Goal: Transaction & Acquisition: Purchase product/service

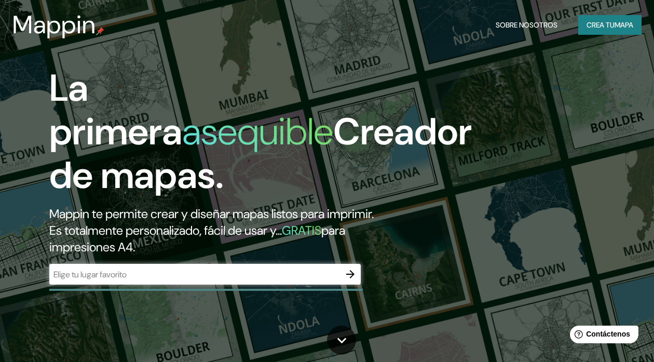
click at [304, 22] on div "Mappin Sobre nosotros Crea tu mapa" at bounding box center [327, 24] width 654 height 33
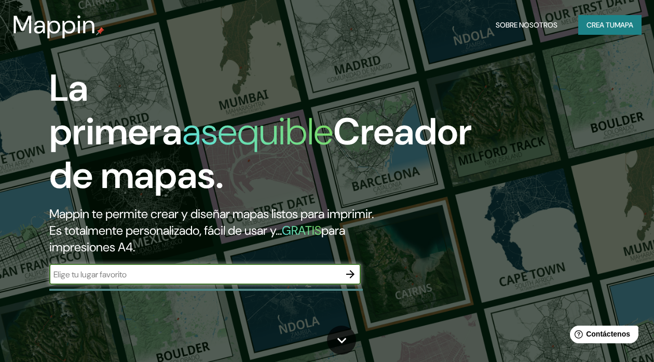
click at [108, 280] on input "text" at bounding box center [194, 274] width 291 height 12
type input "castilla piura peru"
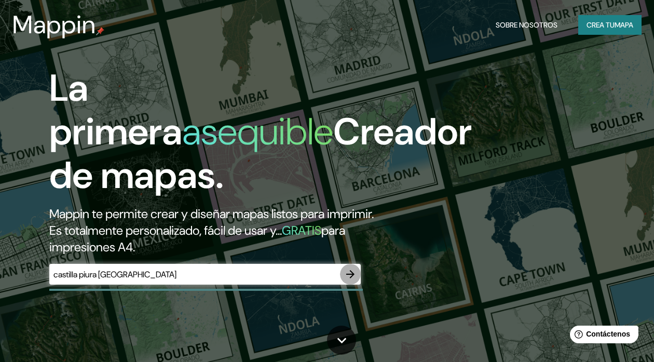
click at [347, 280] on icon "button" at bounding box center [350, 274] width 12 height 12
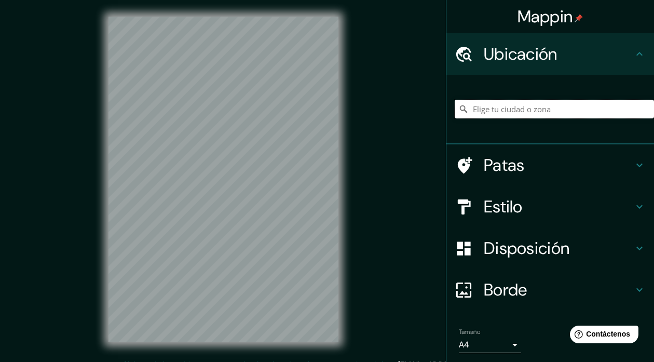
click at [492, 110] on input "Elige tu ciudad o zona" at bounding box center [554, 109] width 199 height 19
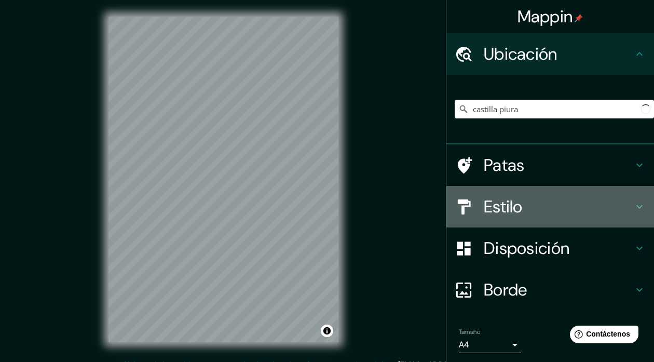
click at [540, 209] on h4 "Estilo" at bounding box center [559, 206] width 150 height 21
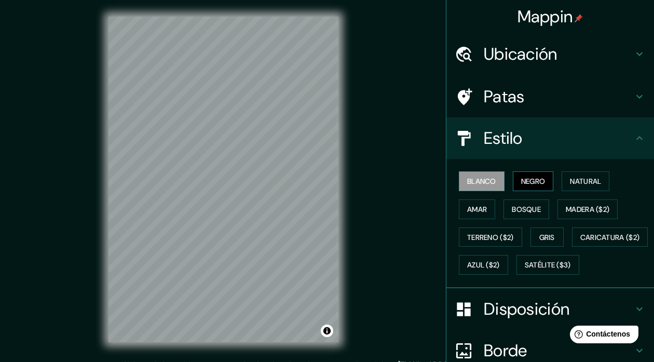
click at [522, 181] on font "Negro" at bounding box center [533, 181] width 24 height 9
click at [527, 179] on font "Negro" at bounding box center [533, 181] width 24 height 9
click at [409, 143] on div "Mappin Ubicación castilla piura Castilla Departamento de Piura, Perú Piura Cast…" at bounding box center [327, 187] width 654 height 375
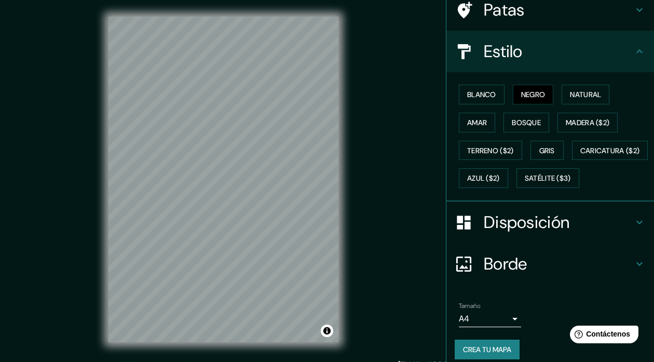
scroll to position [85, 0]
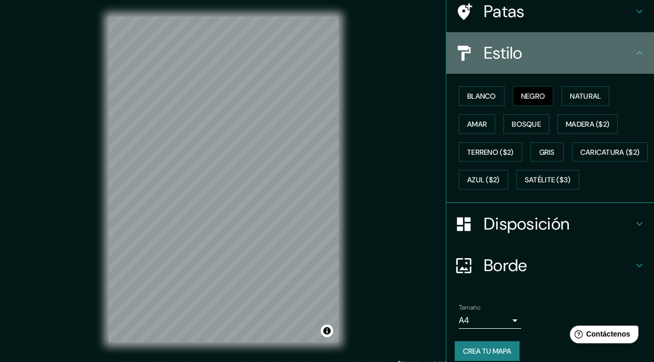
click at [633, 55] on icon at bounding box center [639, 53] width 12 height 12
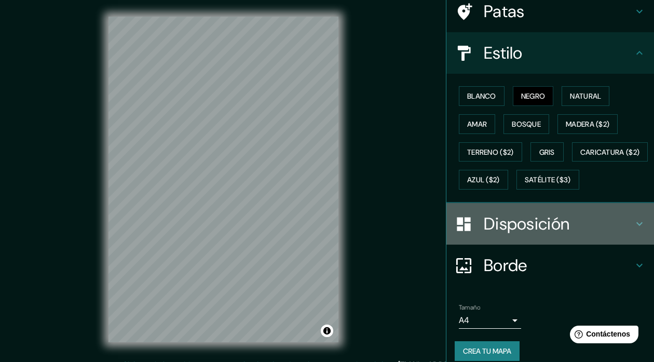
click at [633, 230] on icon at bounding box center [639, 224] width 12 height 12
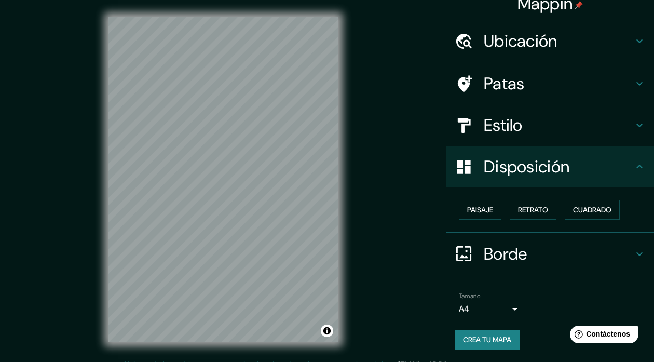
scroll to position [12, 0]
click at [577, 209] on font "Cuadrado" at bounding box center [592, 210] width 38 height 9
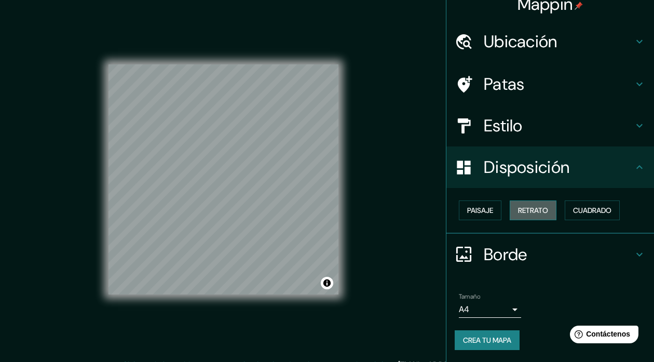
click at [535, 209] on font "Retrato" at bounding box center [533, 210] width 30 height 9
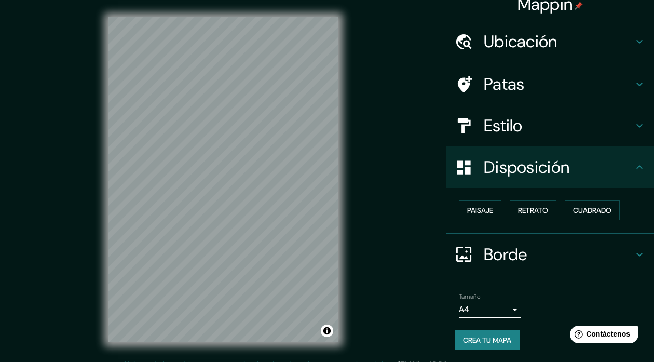
click at [524, 257] on h4 "Borde" at bounding box center [559, 254] width 150 height 21
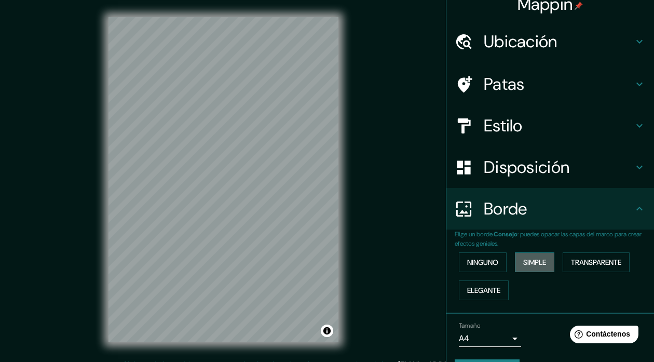
click at [526, 265] on font "Simple" at bounding box center [534, 261] width 23 height 9
click at [567, 35] on h4 "Ubicación" at bounding box center [559, 41] width 150 height 21
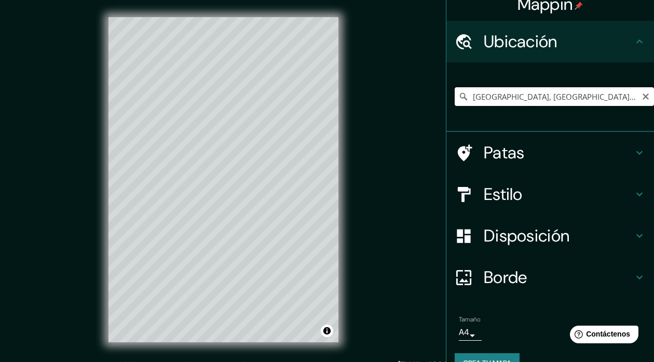
click at [534, 99] on input "[GEOGRAPHIC_DATA], [GEOGRAPHIC_DATA], [GEOGRAPHIC_DATA]" at bounding box center [554, 96] width 199 height 19
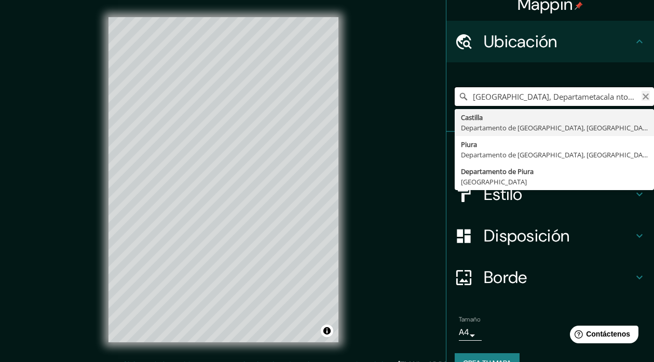
type input "Castilla, Departametacala nto de Piura, Perú"
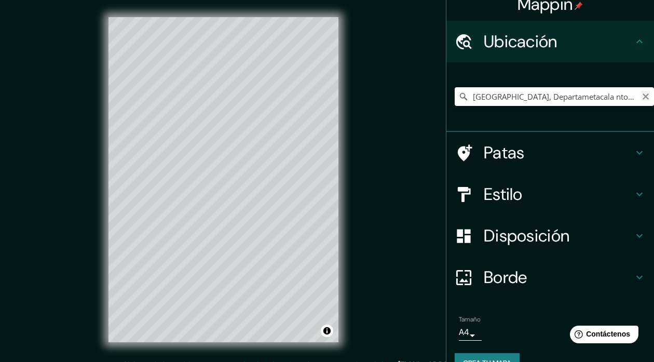
click at [643, 98] on icon "Claro" at bounding box center [646, 96] width 6 height 6
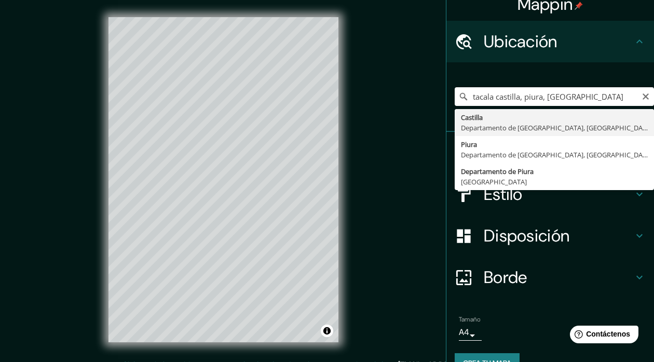
type input "[GEOGRAPHIC_DATA], [GEOGRAPHIC_DATA], [GEOGRAPHIC_DATA]"
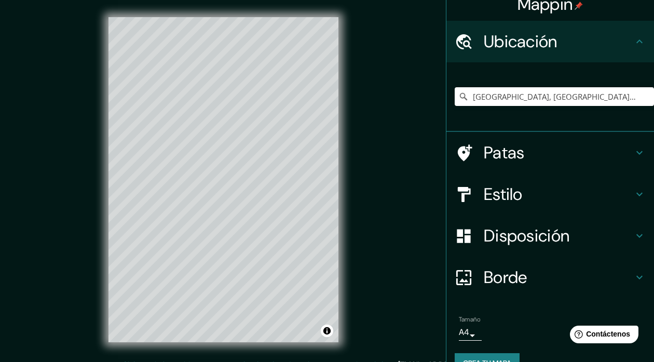
click at [490, 193] on font "Estilo" at bounding box center [503, 194] width 39 height 22
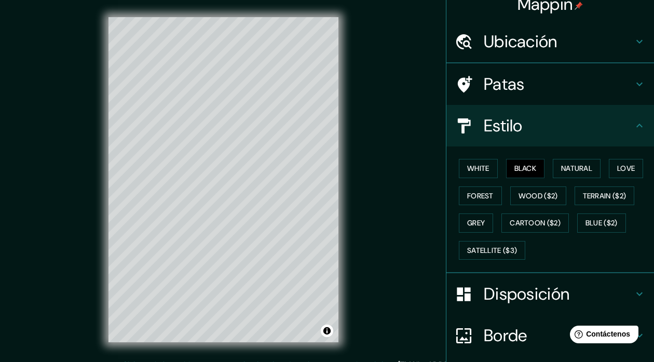
type input "177"
type input "35"
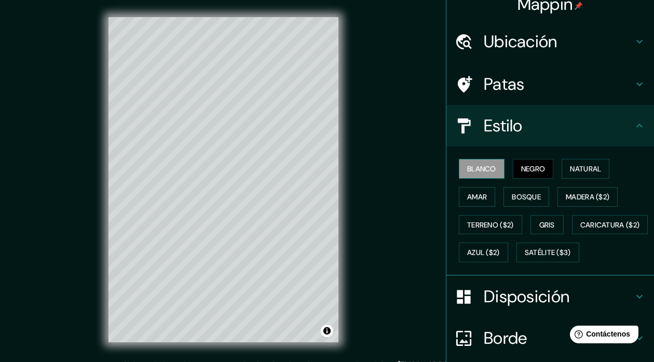
click at [476, 172] on font "Blanco" at bounding box center [481, 168] width 29 height 9
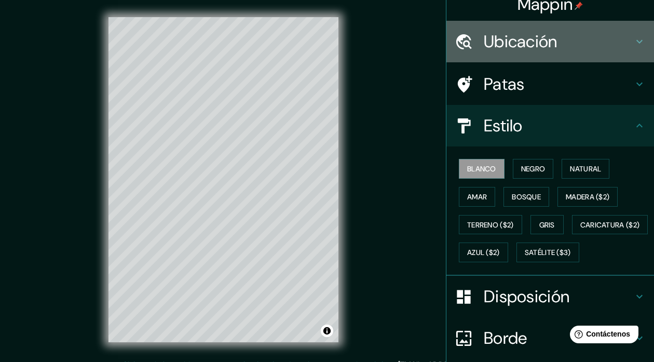
click at [519, 42] on font "Ubicación" at bounding box center [521, 42] width 74 height 22
type input "177"
type input "35"
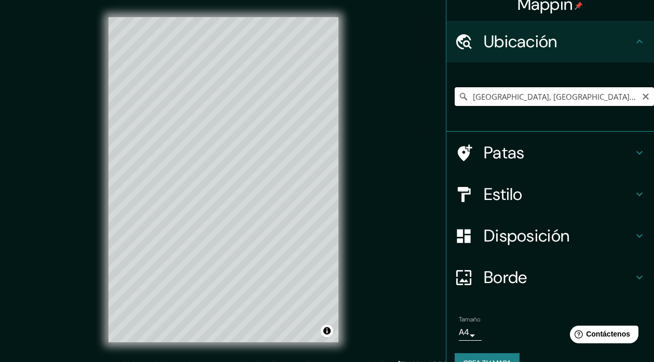
click at [516, 103] on input "[GEOGRAPHIC_DATA], [GEOGRAPHIC_DATA], [GEOGRAPHIC_DATA]" at bounding box center [554, 96] width 199 height 19
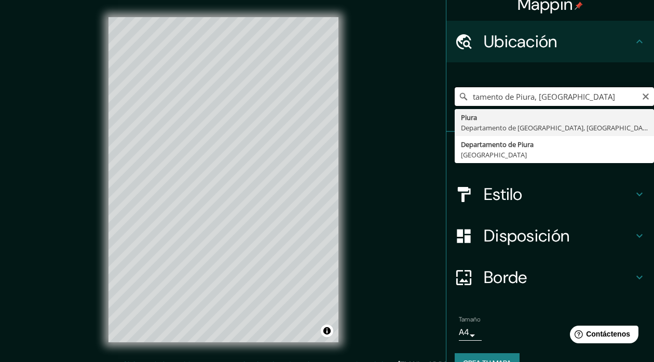
drag, startPoint x: 553, startPoint y: 94, endPoint x: 542, endPoint y: 94, distance: 10.9
click at [542, 94] on input "tamento de Piura, Perú" at bounding box center [554, 96] width 199 height 19
drag, startPoint x: 536, startPoint y: 138, endPoint x: 536, endPoint y: 130, distance: 8.3
type input "Piura, [GEOGRAPHIC_DATA], [GEOGRAPHIC_DATA]"
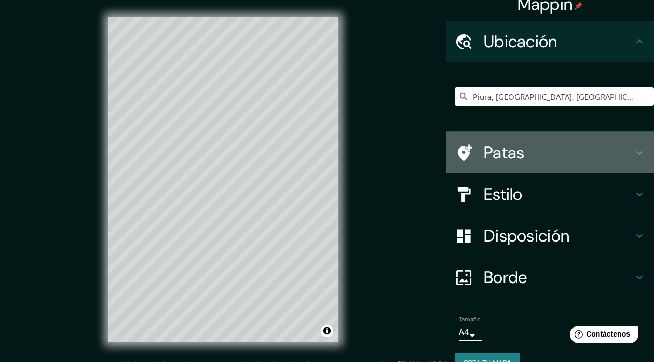
click at [499, 160] on font "Patas" at bounding box center [504, 153] width 41 height 22
type input "177"
type input "35"
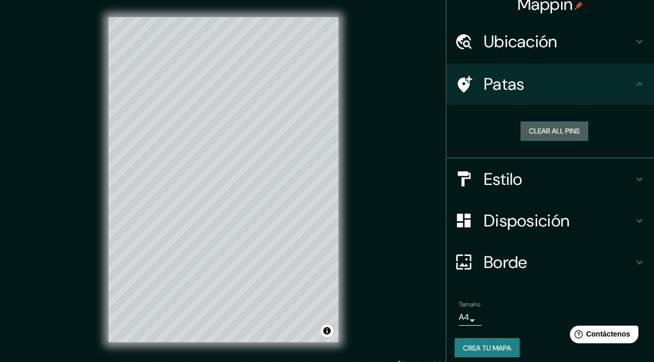
click at [539, 131] on button "Clear all pins" at bounding box center [554, 130] width 67 height 19
click at [515, 181] on h4 "Estilo" at bounding box center [559, 179] width 150 height 21
type input "177"
type input "35"
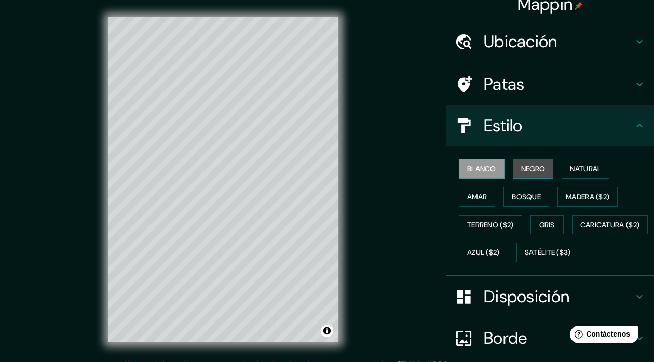
click at [528, 172] on font "Negro" at bounding box center [533, 168] width 24 height 9
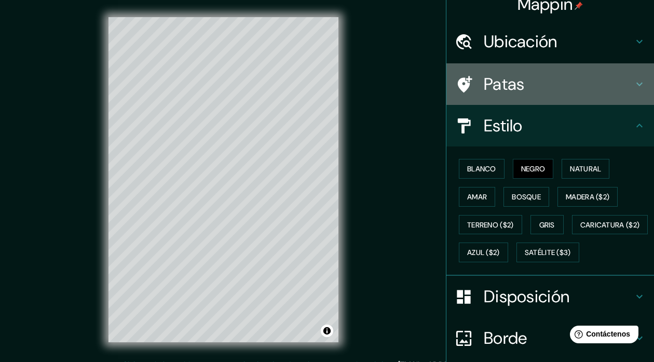
click at [518, 86] on h4 "Patas" at bounding box center [559, 84] width 150 height 21
type input "177"
type input "35"
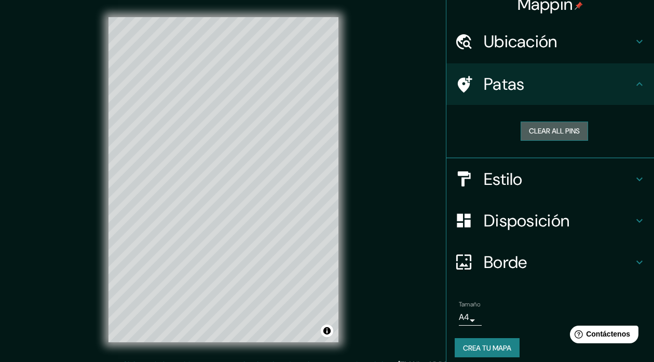
click at [534, 129] on button "Clear all pins" at bounding box center [554, 130] width 67 height 19
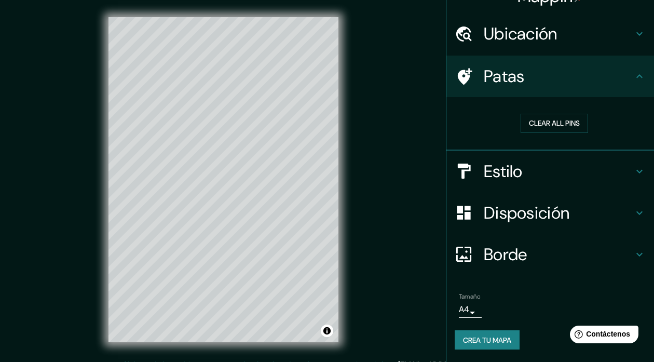
click at [466, 306] on body "Mappin Ubicación Piura, Departamento de Piura, Perú Patas Clear all pins Estilo…" at bounding box center [327, 181] width 654 height 362
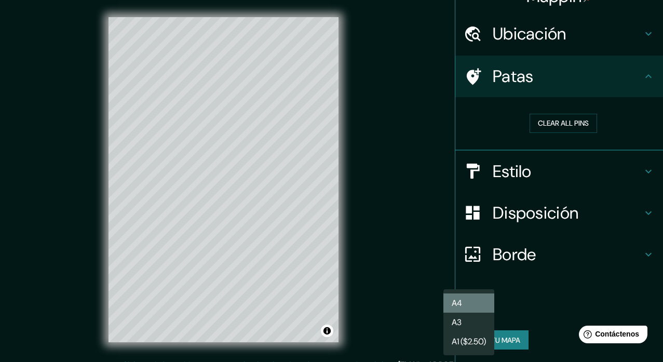
click at [471, 307] on li "A4" at bounding box center [468, 302] width 51 height 19
click at [466, 313] on body "Mappin Ubicación Piura, Departamento de Piura, Perú Patas Clear all pins Estilo…" at bounding box center [331, 181] width 663 height 362
click at [466, 320] on li "A3" at bounding box center [468, 322] width 51 height 19
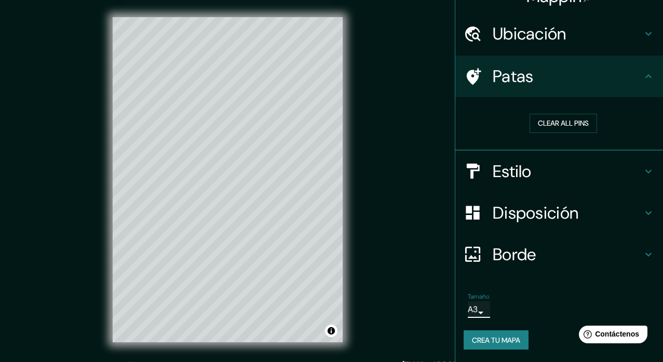
type input "a4"
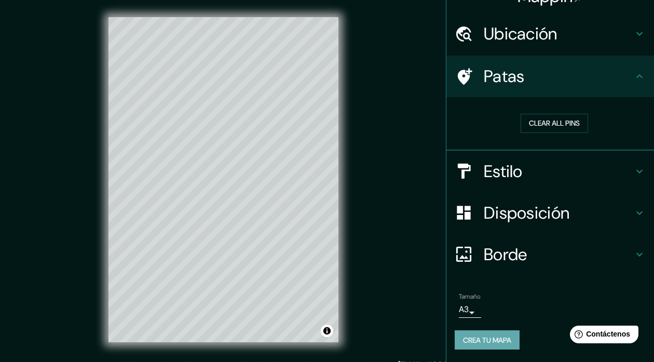
click at [476, 340] on font "Crea tu mapa" at bounding box center [487, 339] width 48 height 9
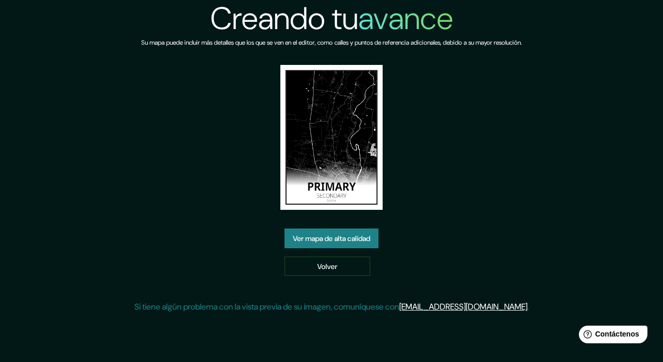
click at [320, 241] on font "Ver mapa de alta calidad" at bounding box center [331, 238] width 77 height 9
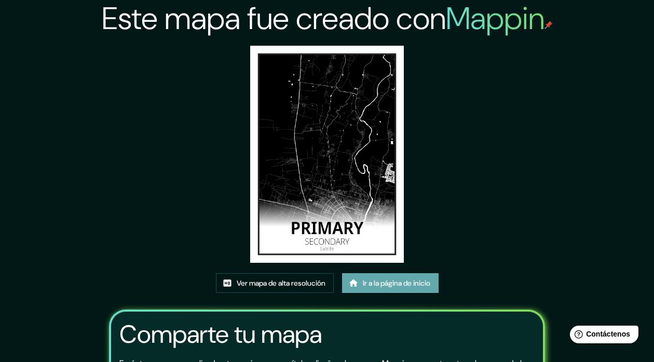
click at [370, 281] on font "Ir a la página de inicio" at bounding box center [396, 282] width 67 height 9
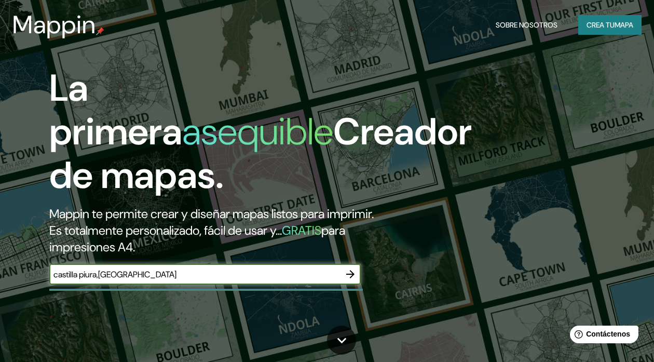
type input "castilla piura,[GEOGRAPHIC_DATA]"
click at [348, 280] on icon "button" at bounding box center [350, 274] width 12 height 12
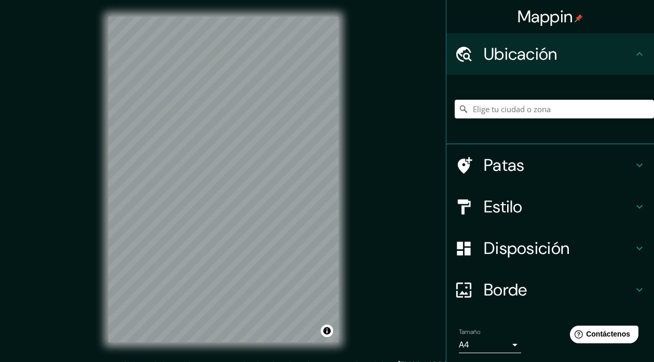
click at [495, 239] on font "Disposición" at bounding box center [527, 248] width 86 height 22
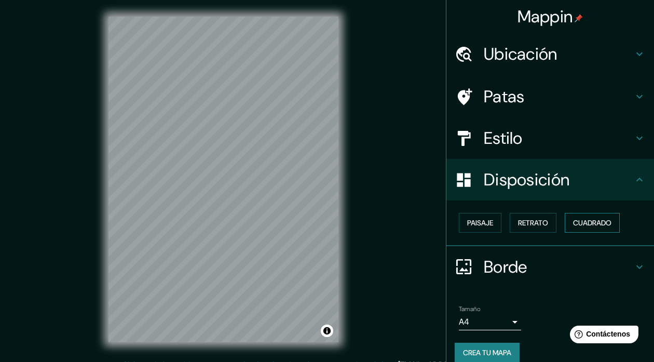
click at [585, 219] on font "Cuadrado" at bounding box center [592, 222] width 38 height 9
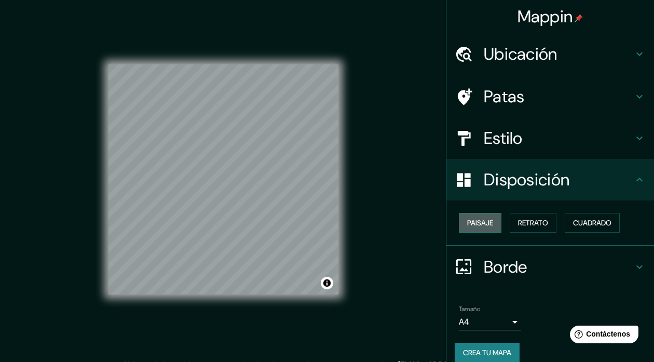
click at [478, 223] on font "Paisaje" at bounding box center [480, 222] width 26 height 9
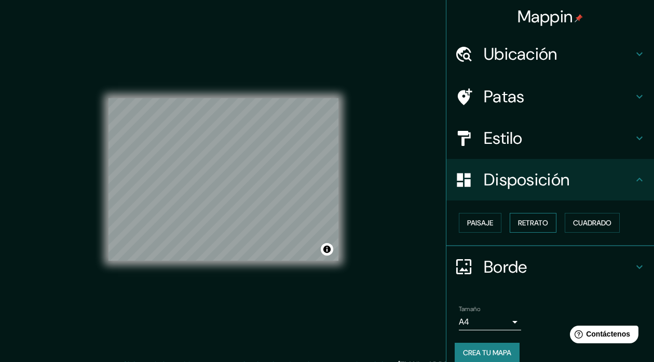
click at [510, 221] on button "Retrato" at bounding box center [533, 223] width 47 height 20
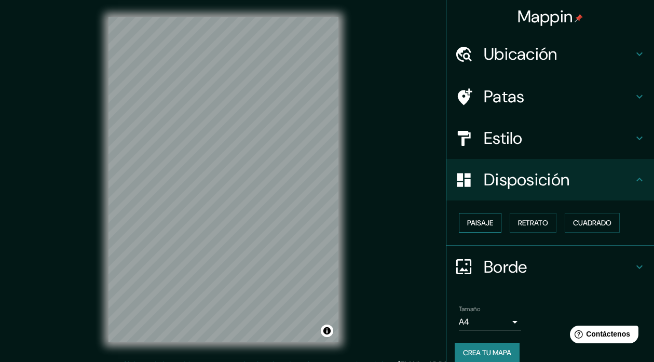
click at [470, 225] on font "Paisaje" at bounding box center [480, 222] width 26 height 9
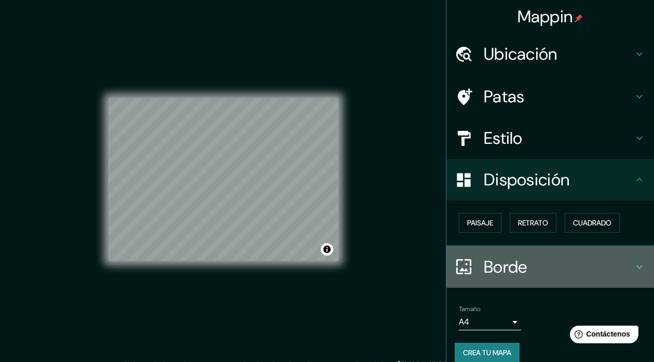
click at [484, 268] on font "Borde" at bounding box center [506, 267] width 44 height 22
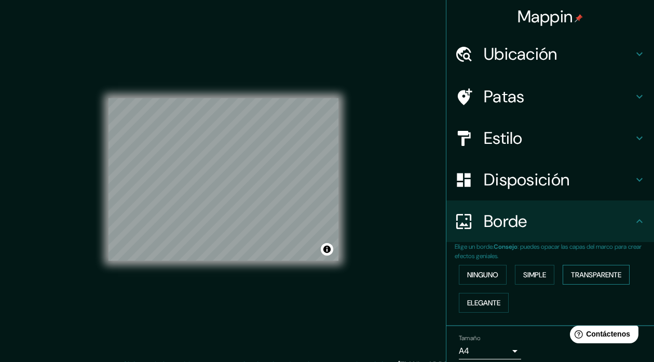
click at [578, 269] on font "Transparente" at bounding box center [596, 274] width 50 height 13
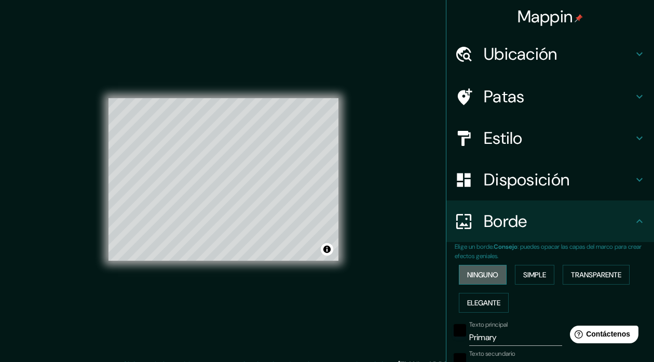
click at [468, 272] on font "Ninguno" at bounding box center [482, 274] width 31 height 9
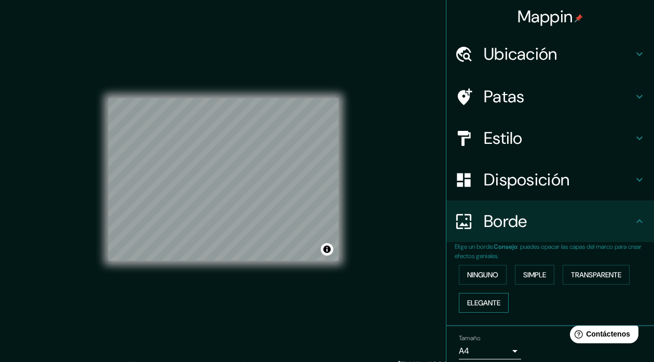
click at [481, 294] on button "Elegante" at bounding box center [484, 303] width 50 height 20
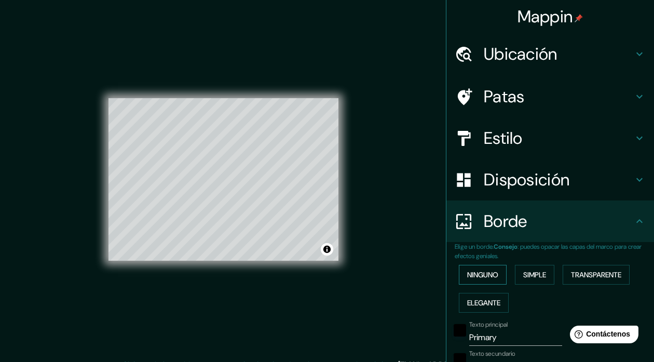
click at [474, 269] on font "Ninguno" at bounding box center [482, 274] width 31 height 13
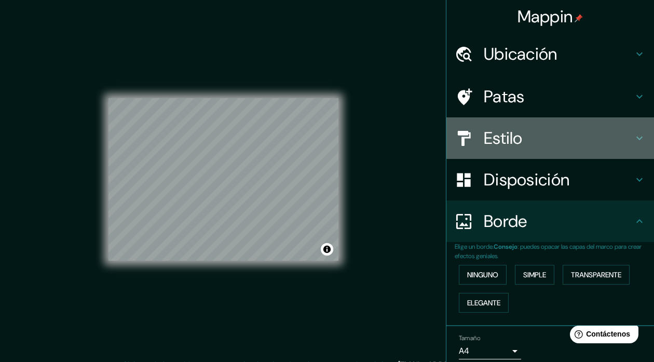
click at [509, 134] on font "Estilo" at bounding box center [503, 138] width 39 height 22
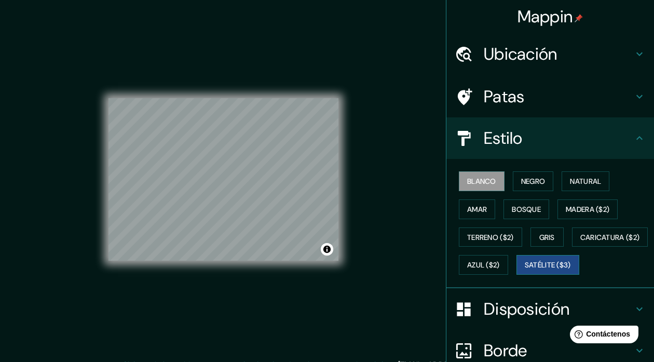
click at [525, 272] on font "Satélite ($3)" at bounding box center [548, 264] width 46 height 13
click at [562, 183] on button "Natural" at bounding box center [586, 181] width 48 height 20
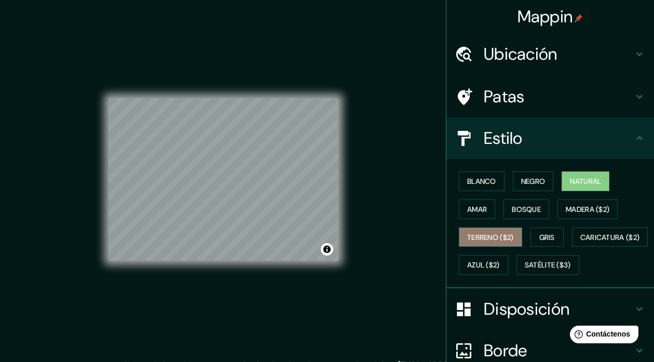
click at [499, 233] on font "Terreno ($2)" at bounding box center [490, 237] width 47 height 9
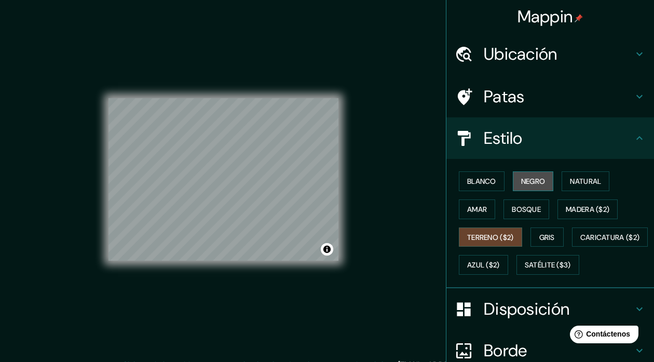
click at [527, 180] on font "Negro" at bounding box center [533, 181] width 24 height 9
click at [594, 60] on h4 "Ubicación" at bounding box center [559, 54] width 150 height 21
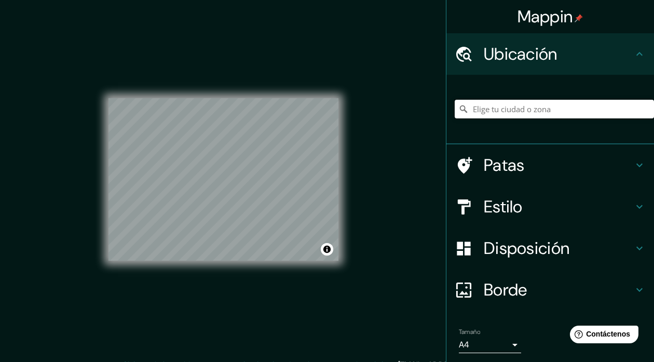
click at [537, 104] on input "Elige tu ciudad o zona" at bounding box center [554, 109] width 199 height 19
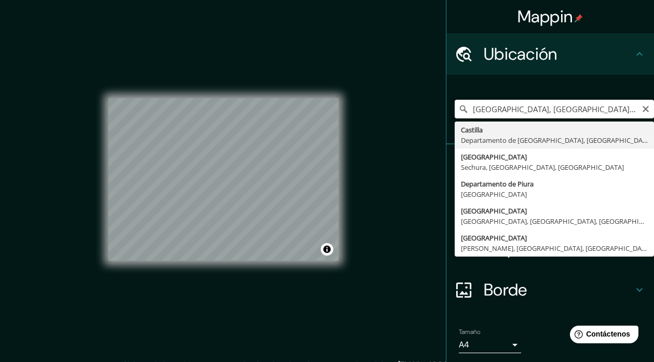
type input "[GEOGRAPHIC_DATA], [GEOGRAPHIC_DATA], [GEOGRAPHIC_DATA]"
click at [523, 291] on h4 "Borde" at bounding box center [559, 289] width 150 height 21
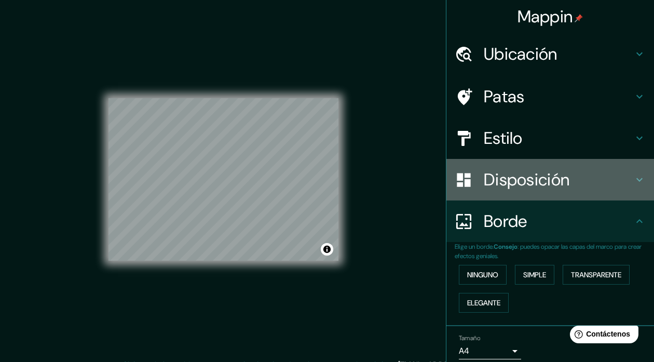
click at [598, 191] on div "Disposición" at bounding box center [550, 180] width 208 height 42
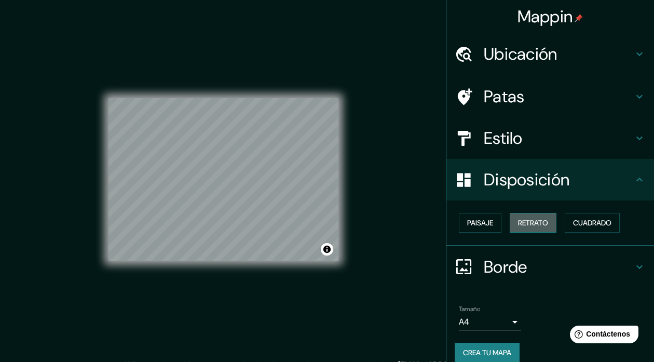
click at [530, 223] on font "Retrato" at bounding box center [533, 222] width 30 height 9
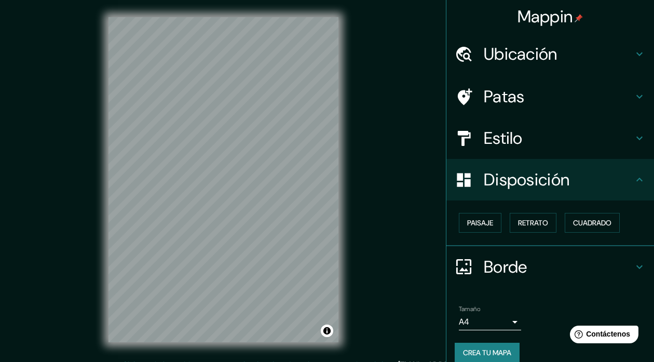
click at [547, 174] on font "Disposición" at bounding box center [527, 180] width 86 height 22
click at [523, 133] on h4 "Estilo" at bounding box center [559, 138] width 150 height 21
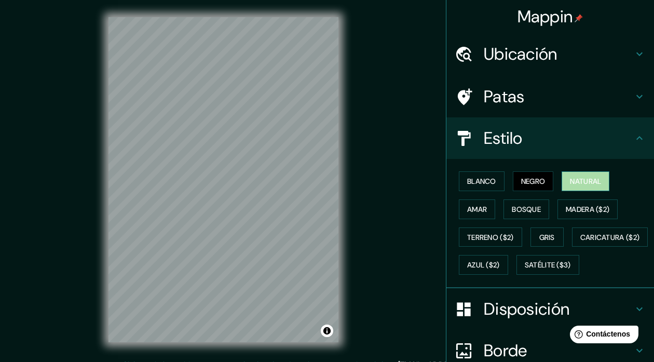
click at [570, 185] on font "Natural" at bounding box center [585, 181] width 31 height 9
